Goal: Task Accomplishment & Management: Use online tool/utility

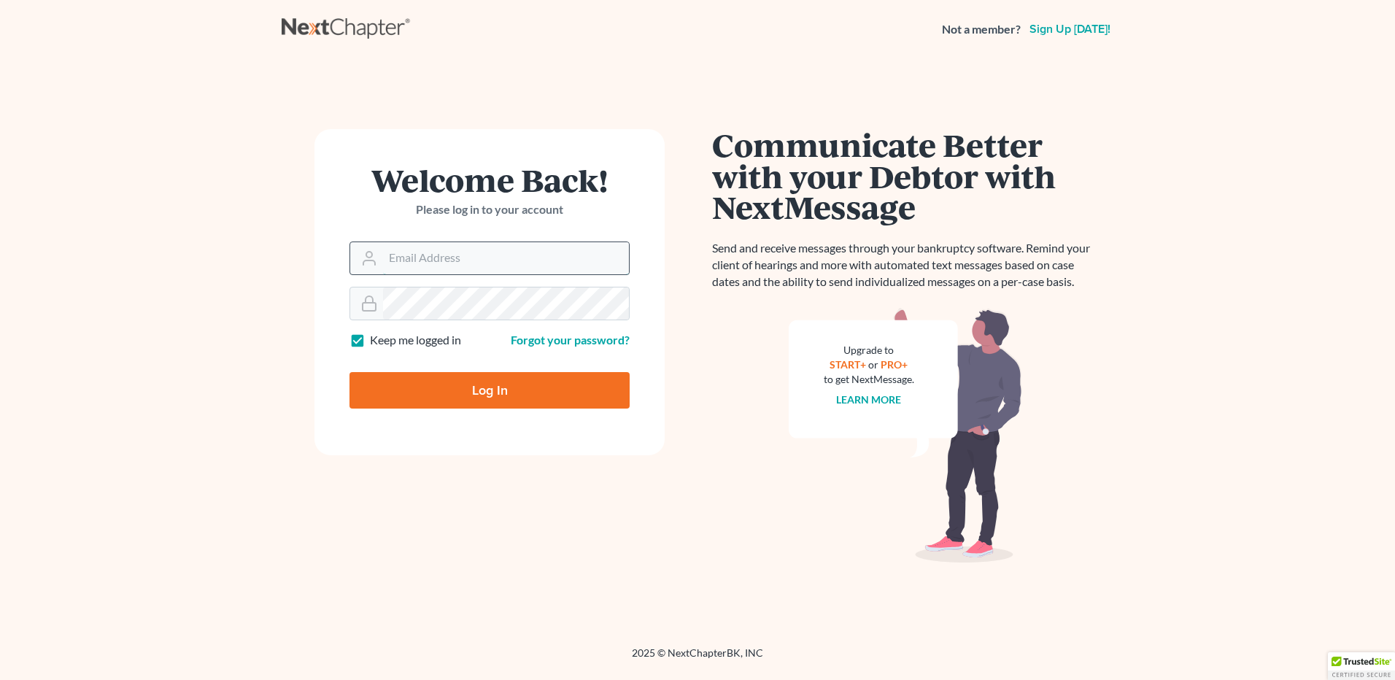
click at [459, 266] on input "Email Address" at bounding box center [506, 258] width 246 height 32
type input "[EMAIL_ADDRESS][DOMAIN_NAME]"
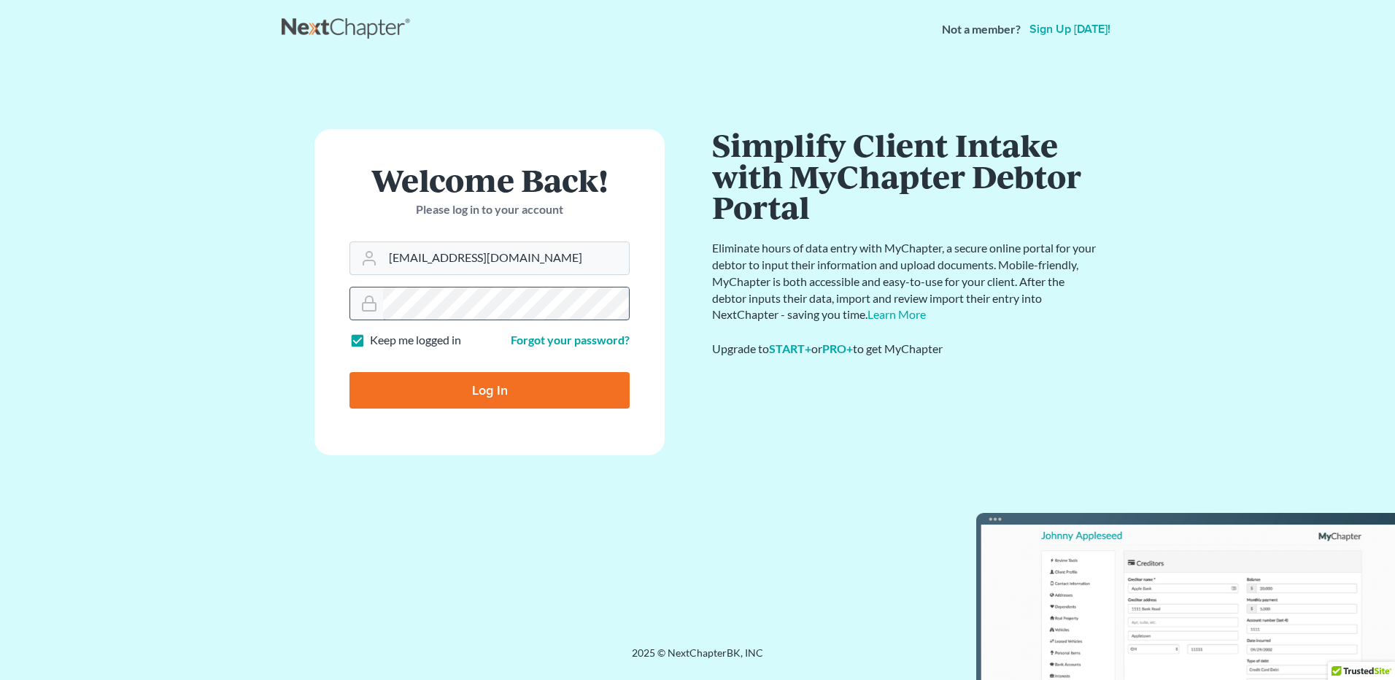
click at [349, 372] on input "Log In" at bounding box center [489, 390] width 280 height 36
type input "Thinking..."
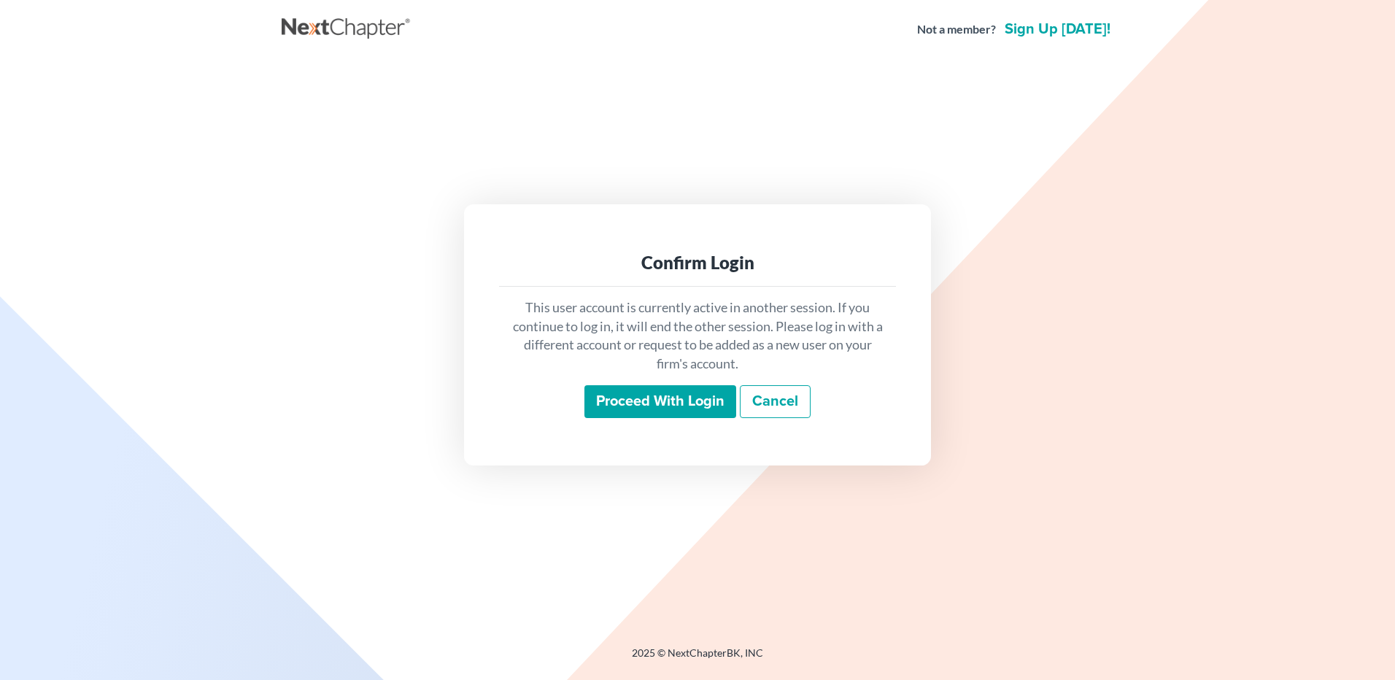
click at [651, 400] on input "Proceed with login" at bounding box center [660, 402] width 152 height 34
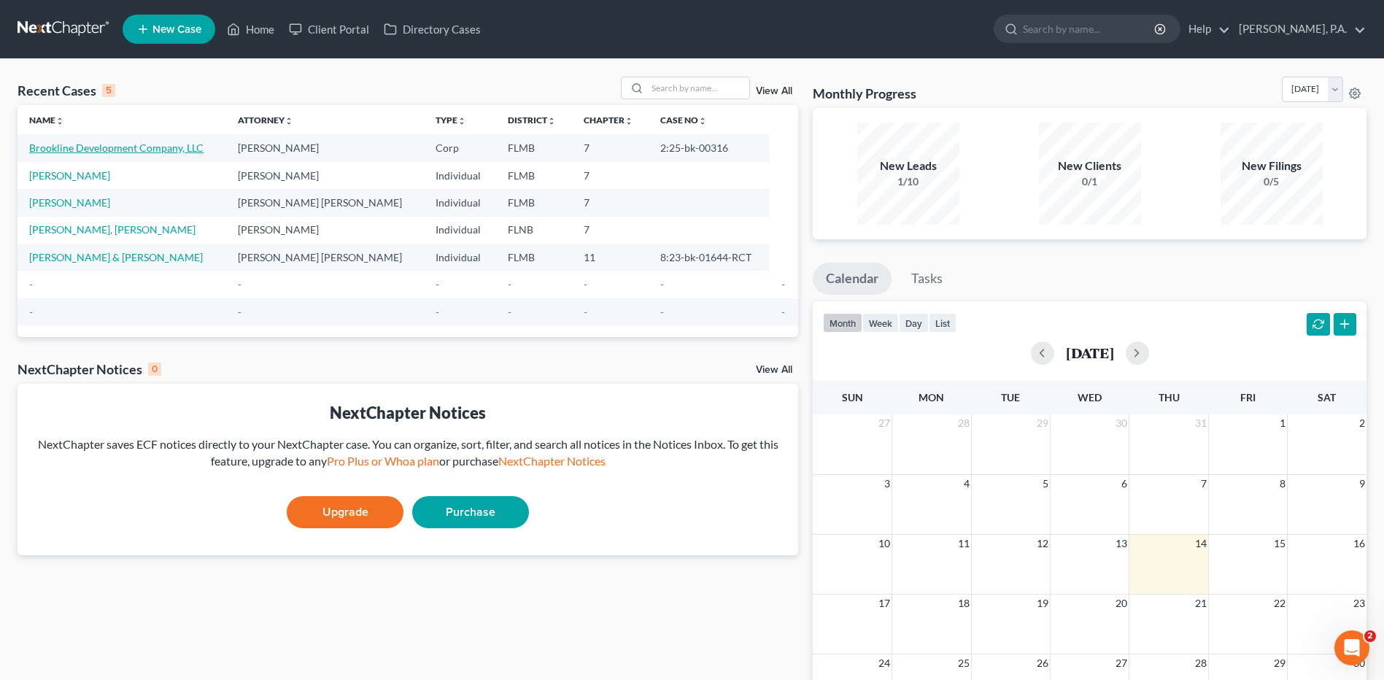
click at [152, 144] on link "Brookline Development Company, LLC" at bounding box center [116, 148] width 174 height 12
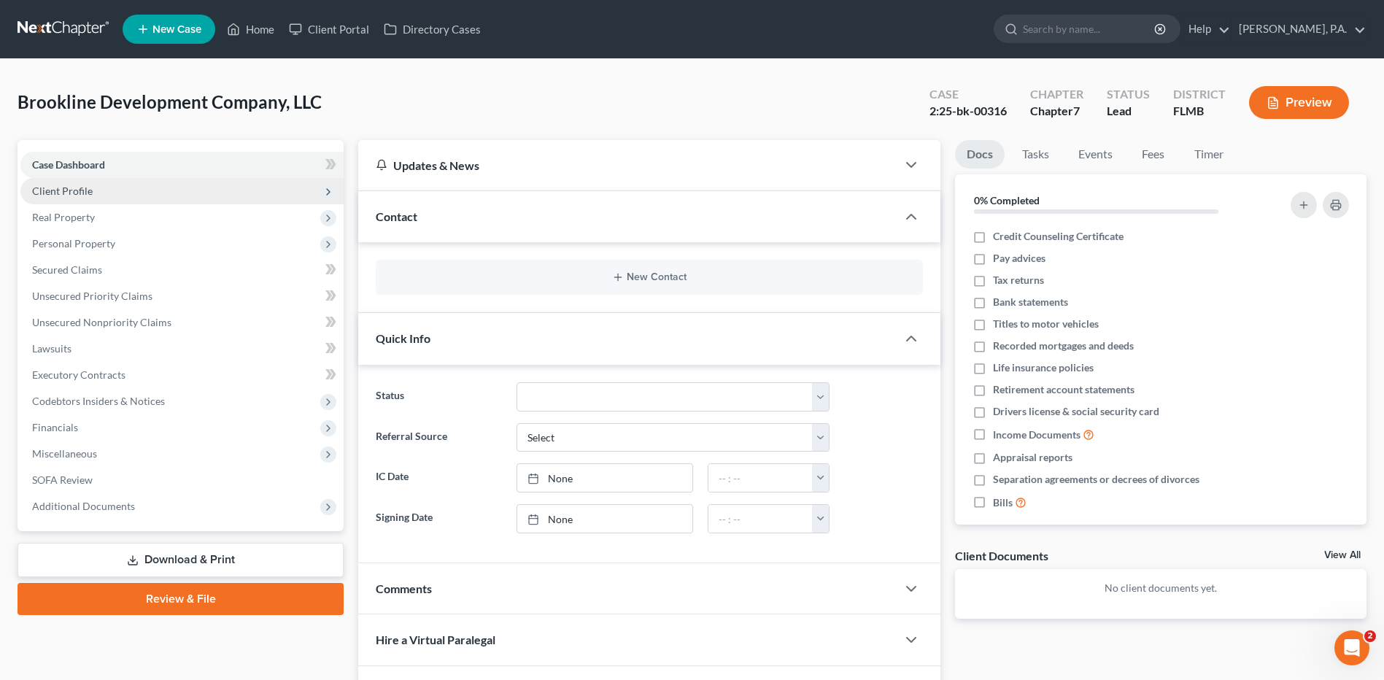
click at [93, 197] on span "Client Profile" at bounding box center [181, 191] width 323 height 26
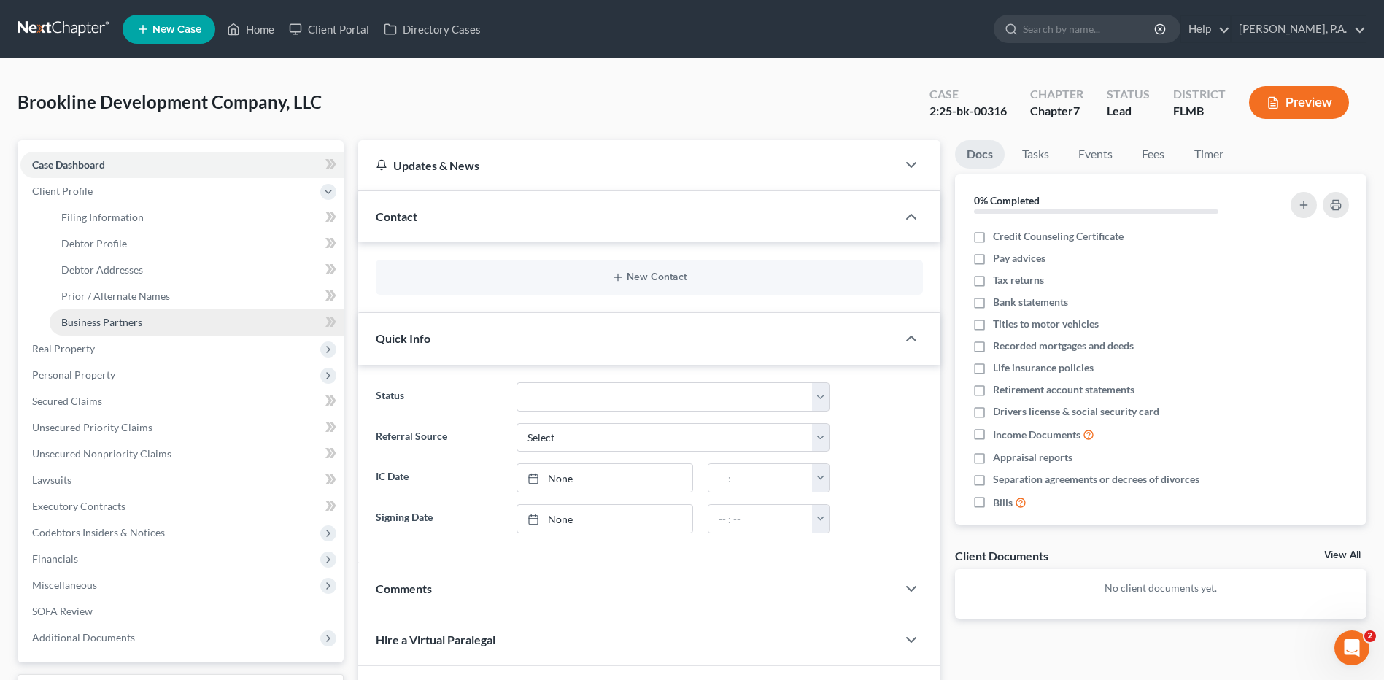
click at [96, 320] on span "Business Partners" at bounding box center [101, 322] width 81 height 12
